Goal: Find specific page/section: Find specific page/section

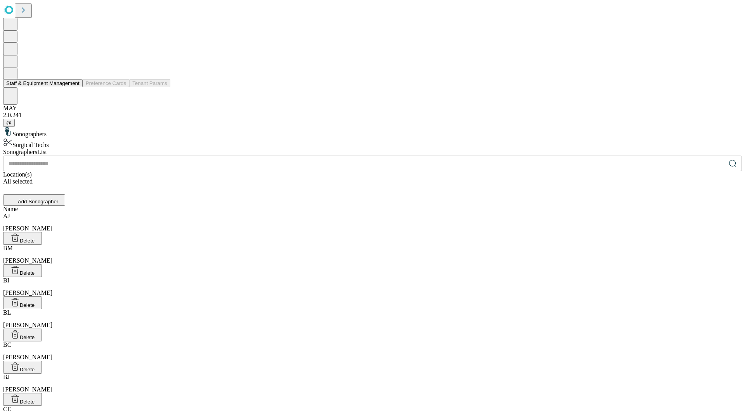
click at [74, 87] on button "Staff & Equipment Management" at bounding box center [43, 83] width 80 height 8
